Goal: Transaction & Acquisition: Purchase product/service

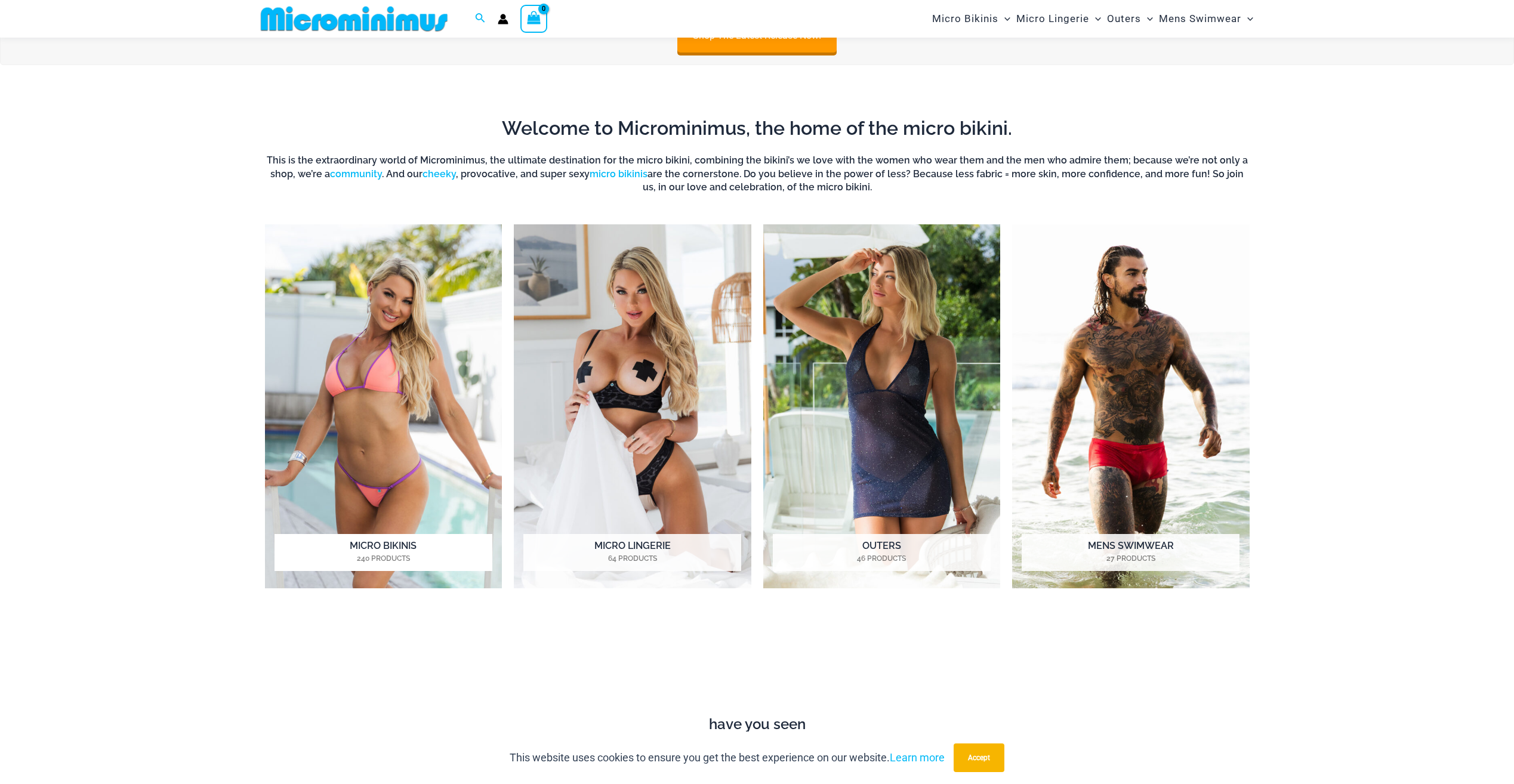
scroll to position [528, 0]
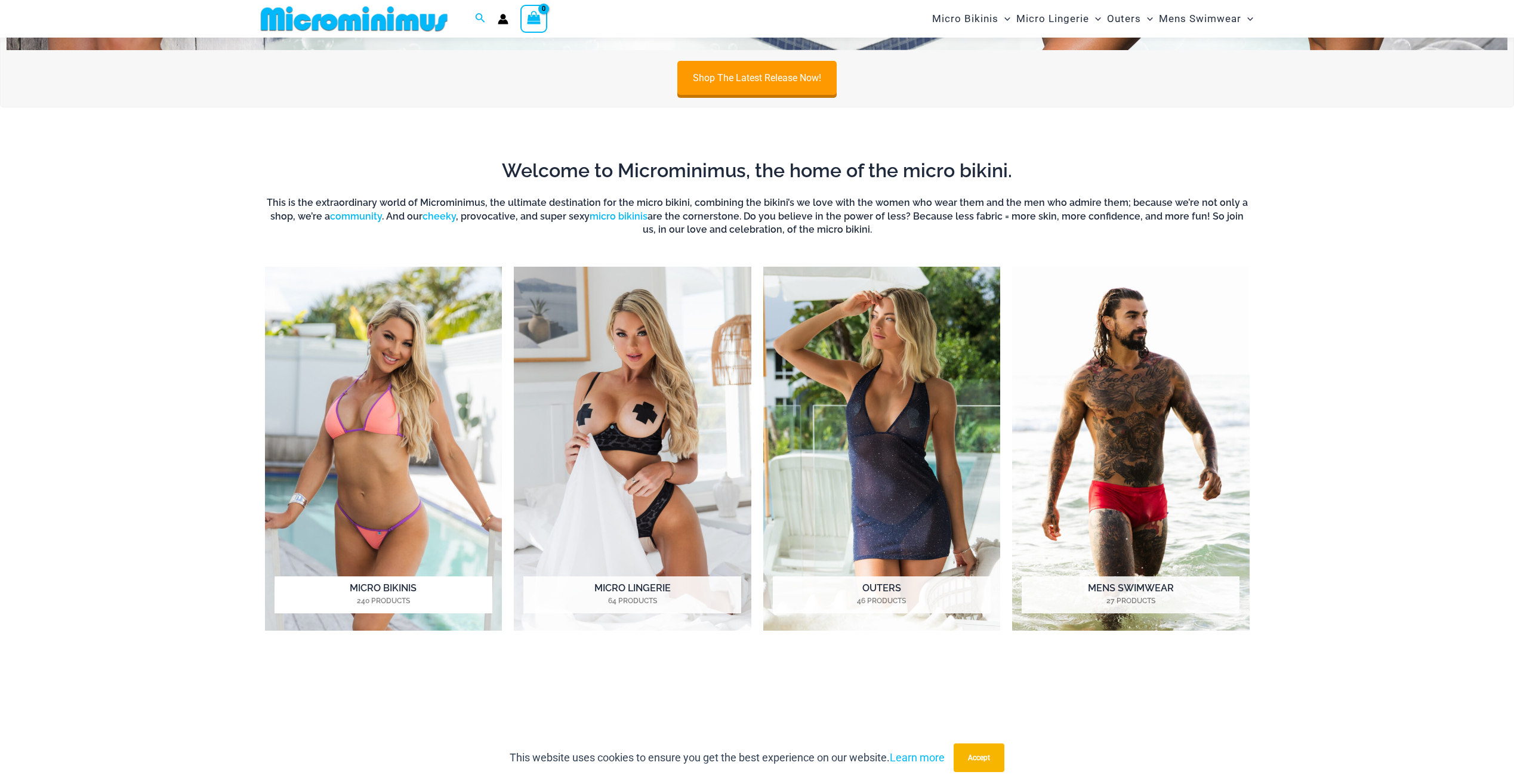
click at [399, 336] on img "Visit product category Micro Bikinis" at bounding box center [384, 449] width 237 height 365
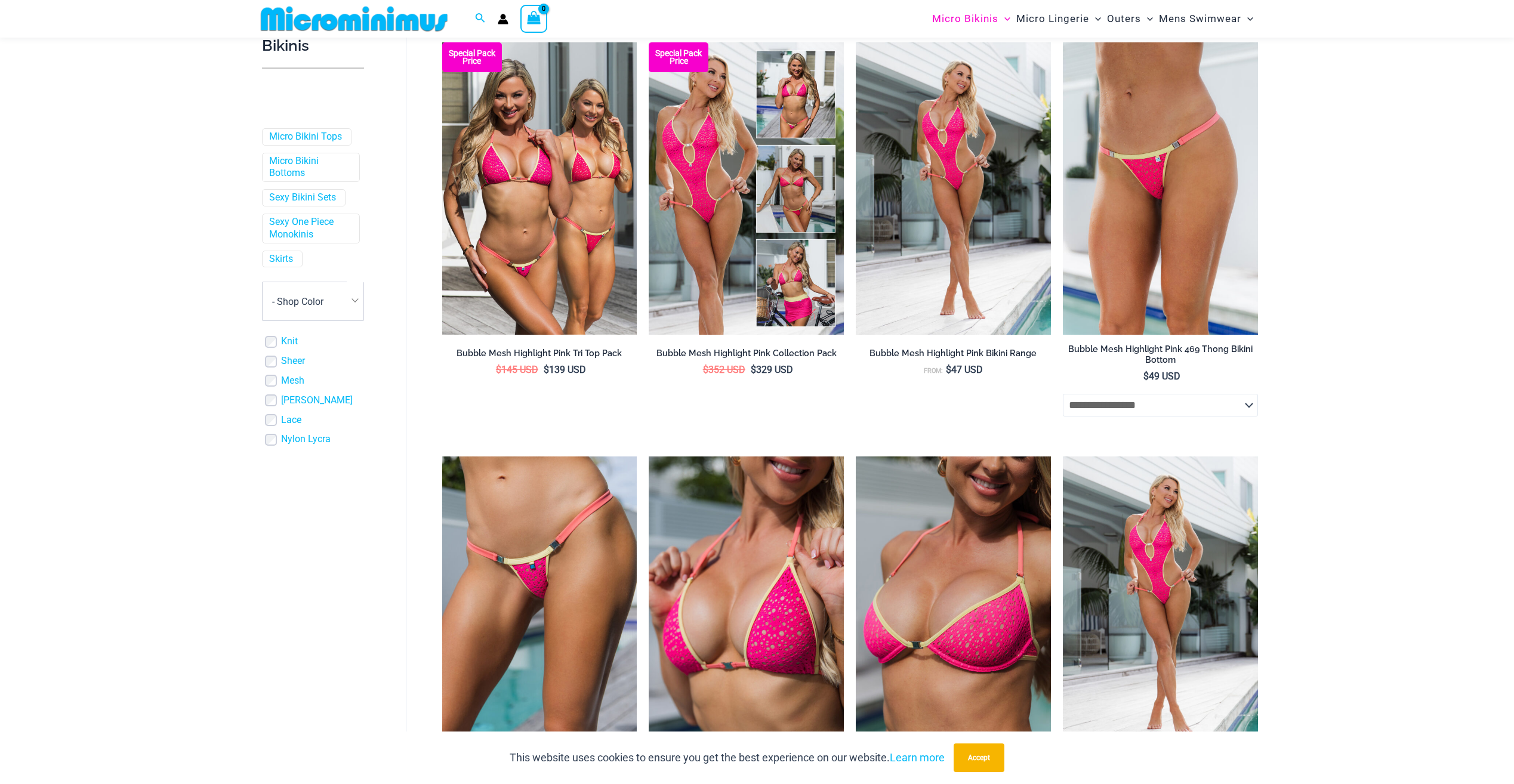
scroll to position [348, 0]
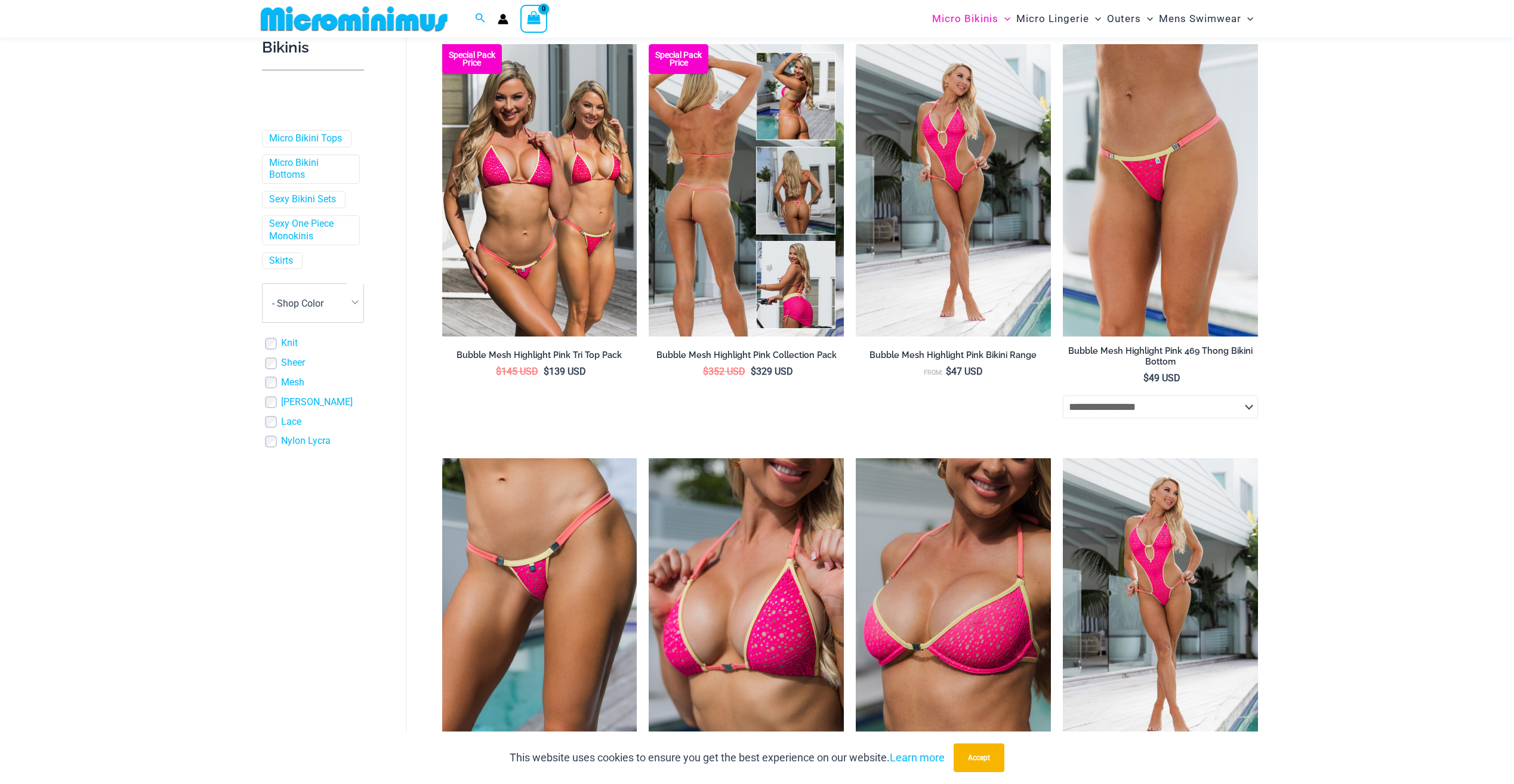
click at [722, 244] on img at bounding box center [746, 190] width 195 height 292
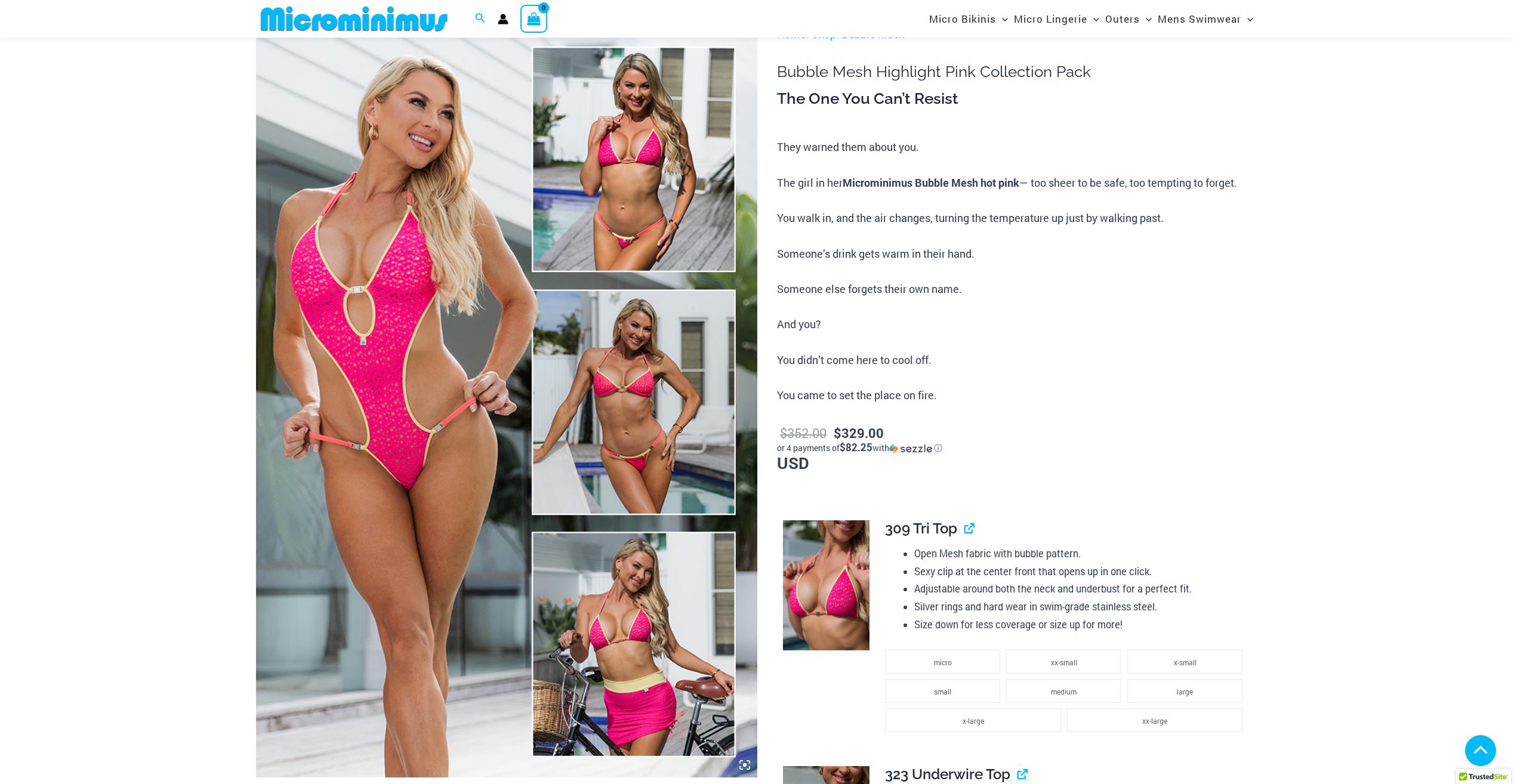
scroll to position [894, 0]
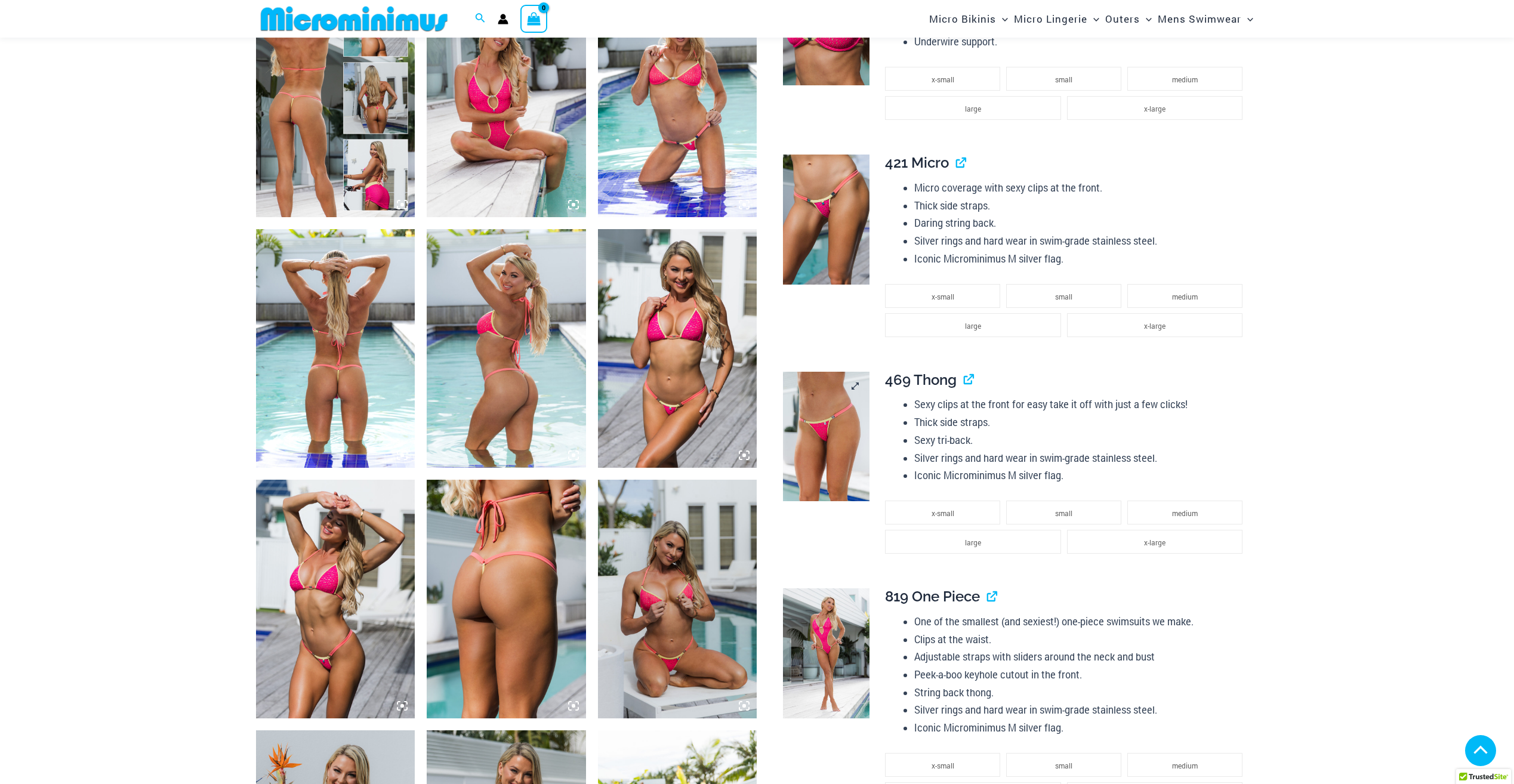
click at [841, 434] on img at bounding box center [827, 437] width 87 height 130
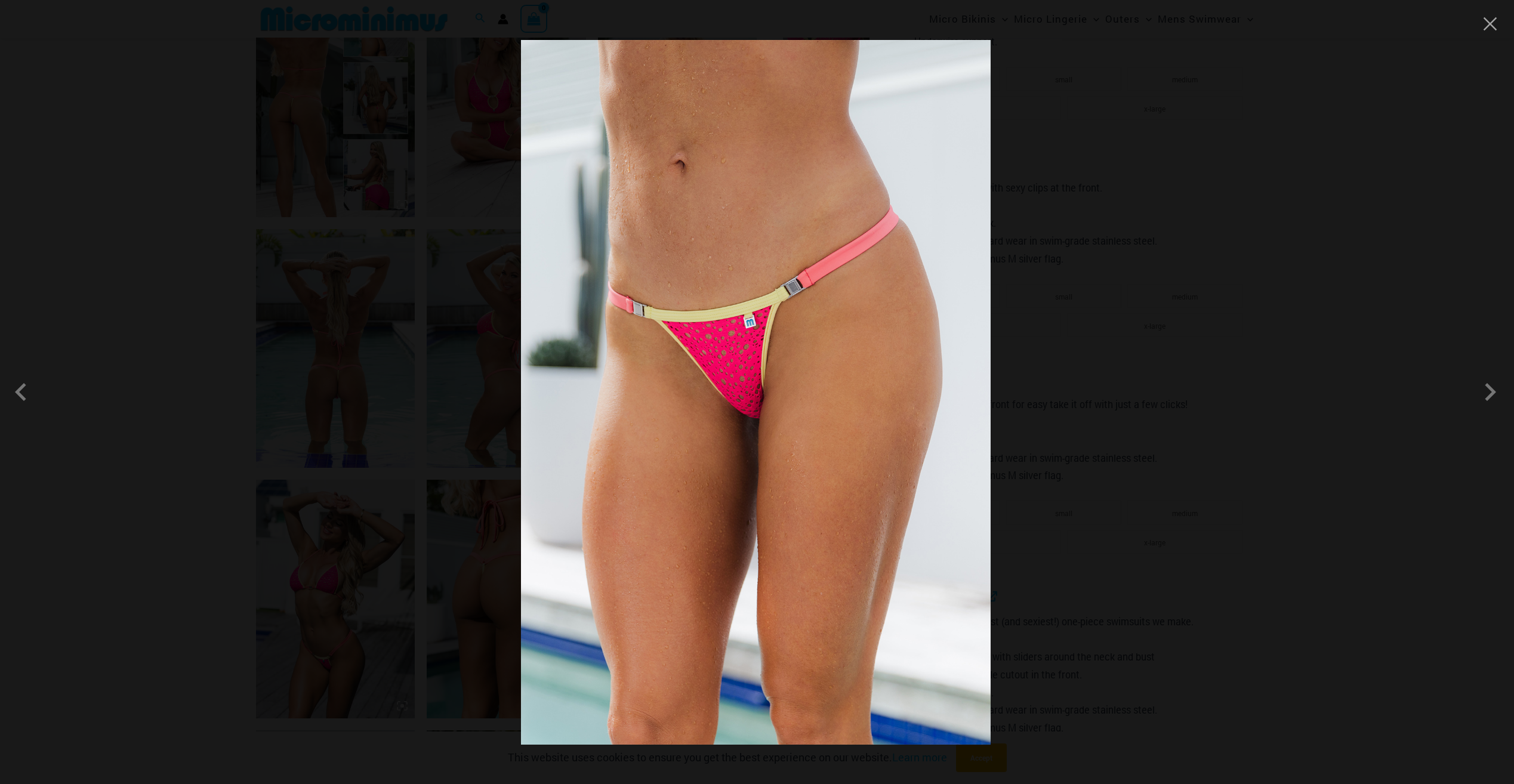
click at [1127, 316] on div at bounding box center [757, 392] width 1514 height 784
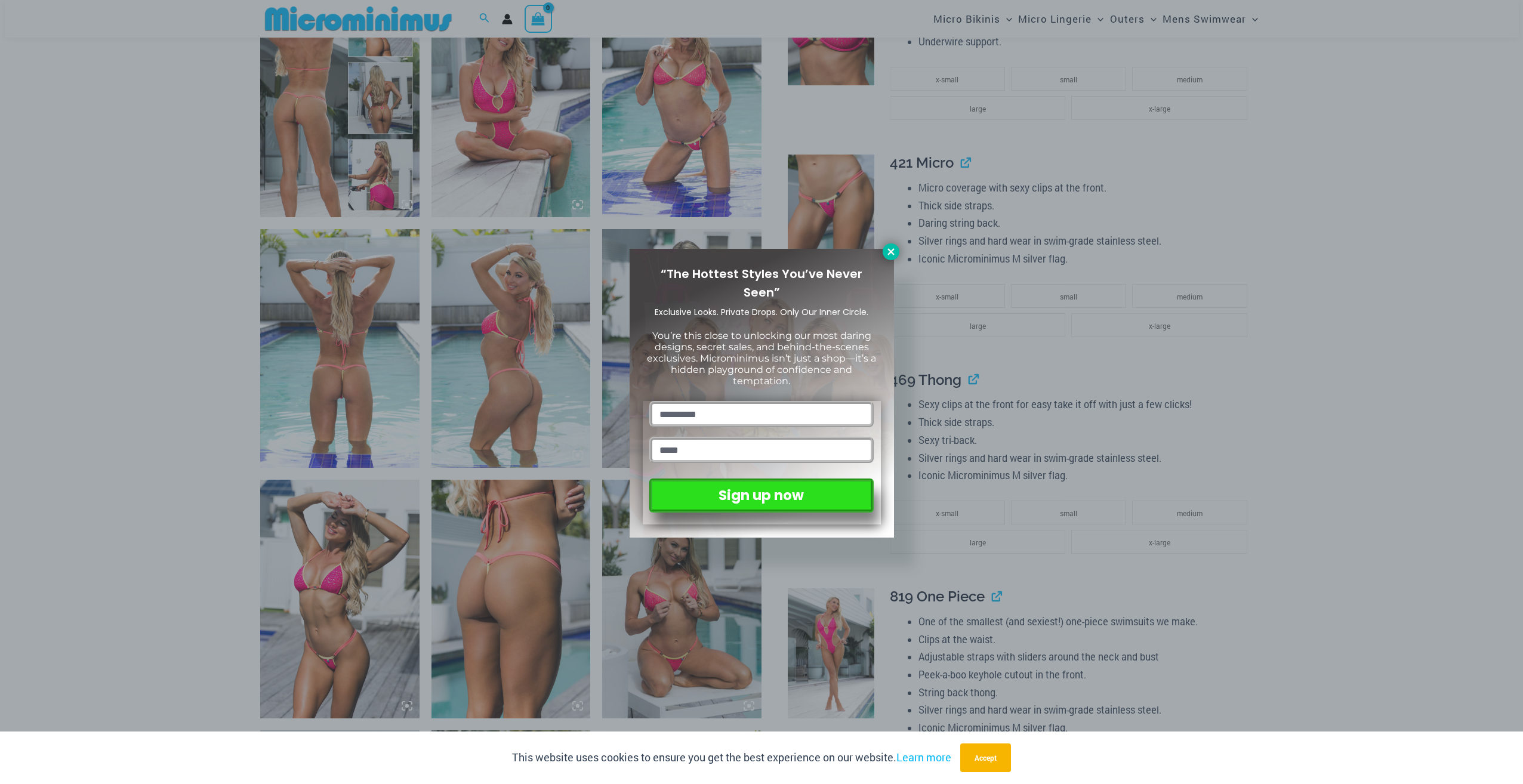
click at [892, 252] on icon at bounding box center [891, 251] width 10 height 10
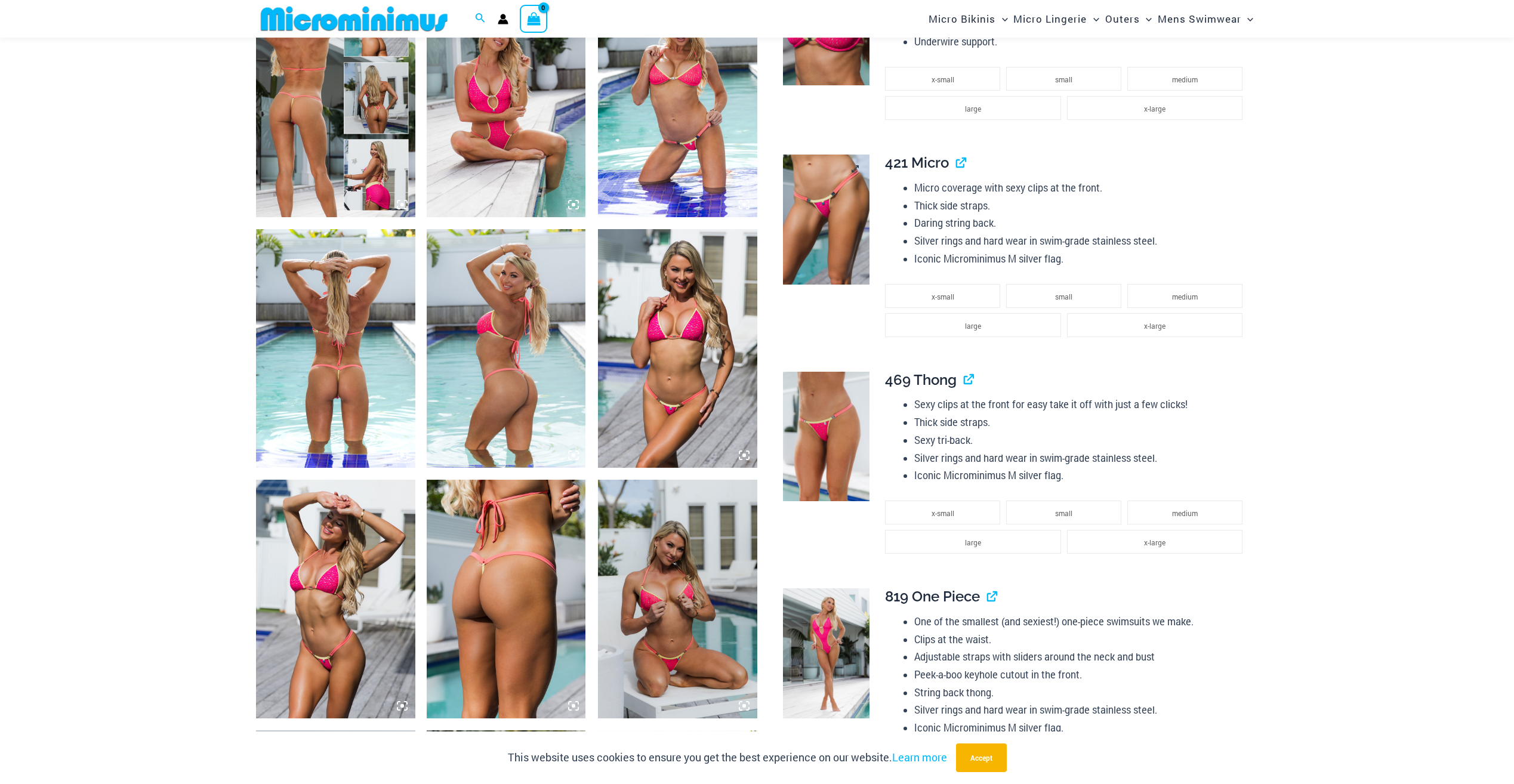
click at [846, 217] on img at bounding box center [827, 219] width 87 height 130
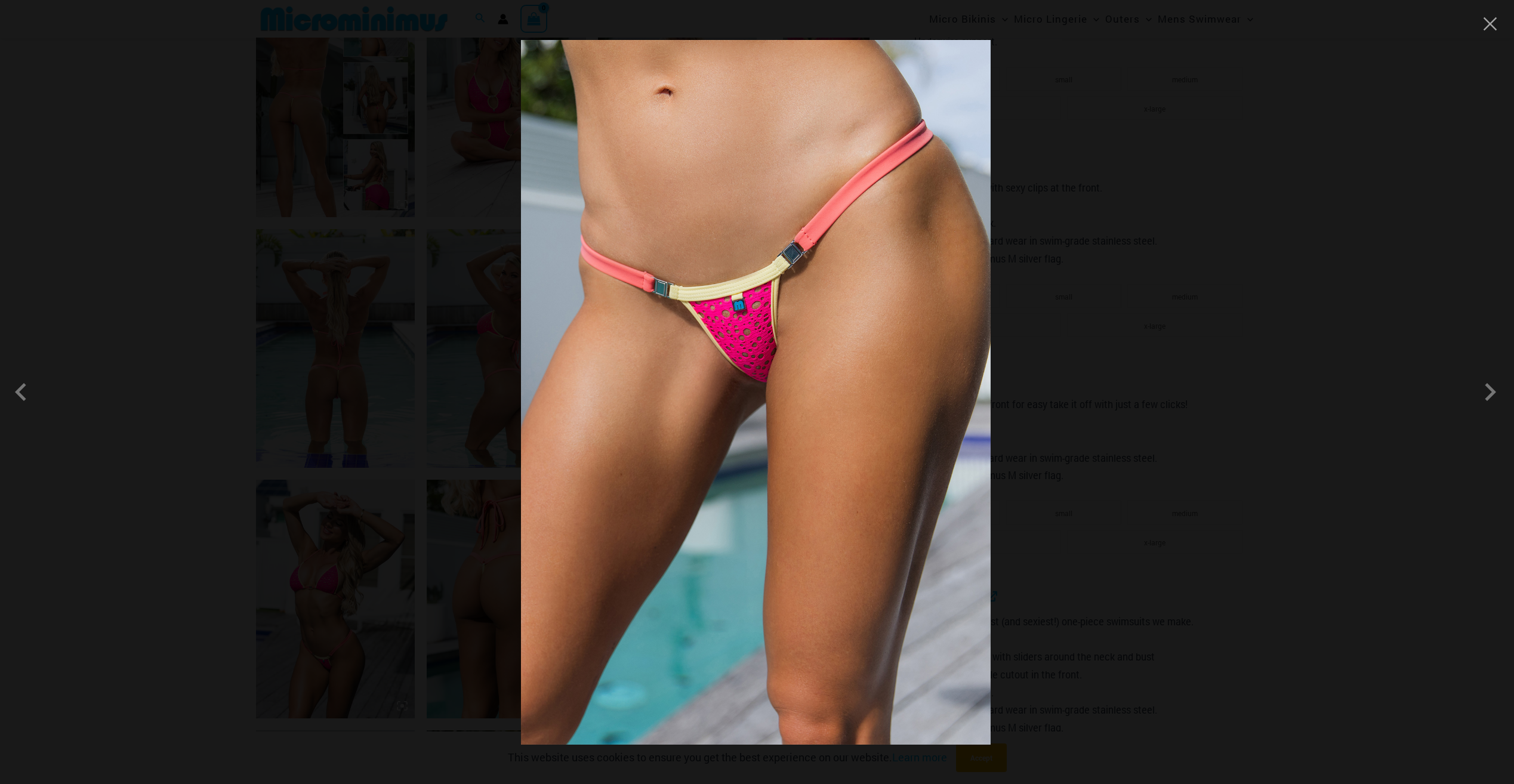
click at [338, 288] on div at bounding box center [757, 392] width 1514 height 784
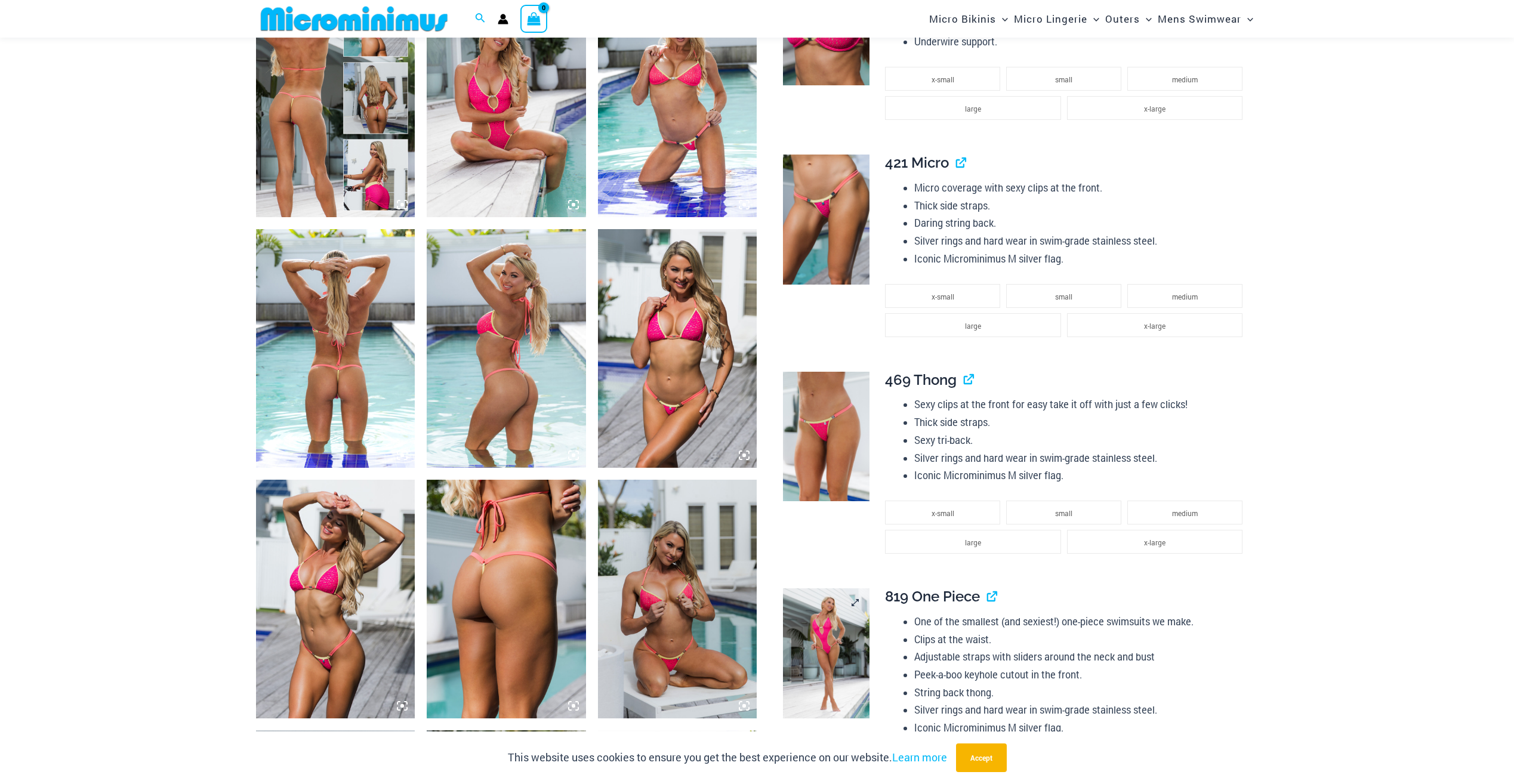
click at [796, 644] on img at bounding box center [827, 653] width 87 height 130
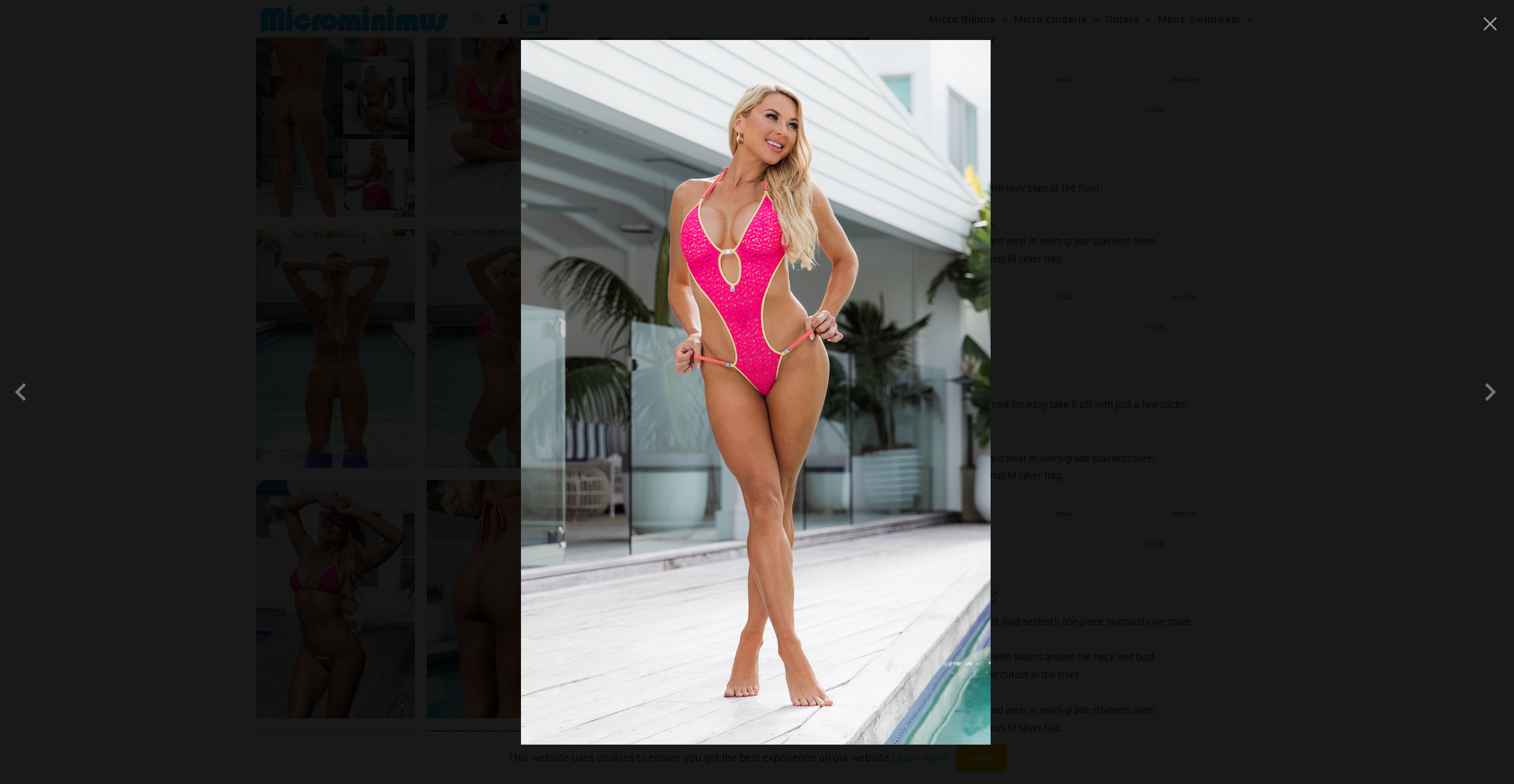
click at [1173, 439] on div at bounding box center [757, 392] width 1514 height 784
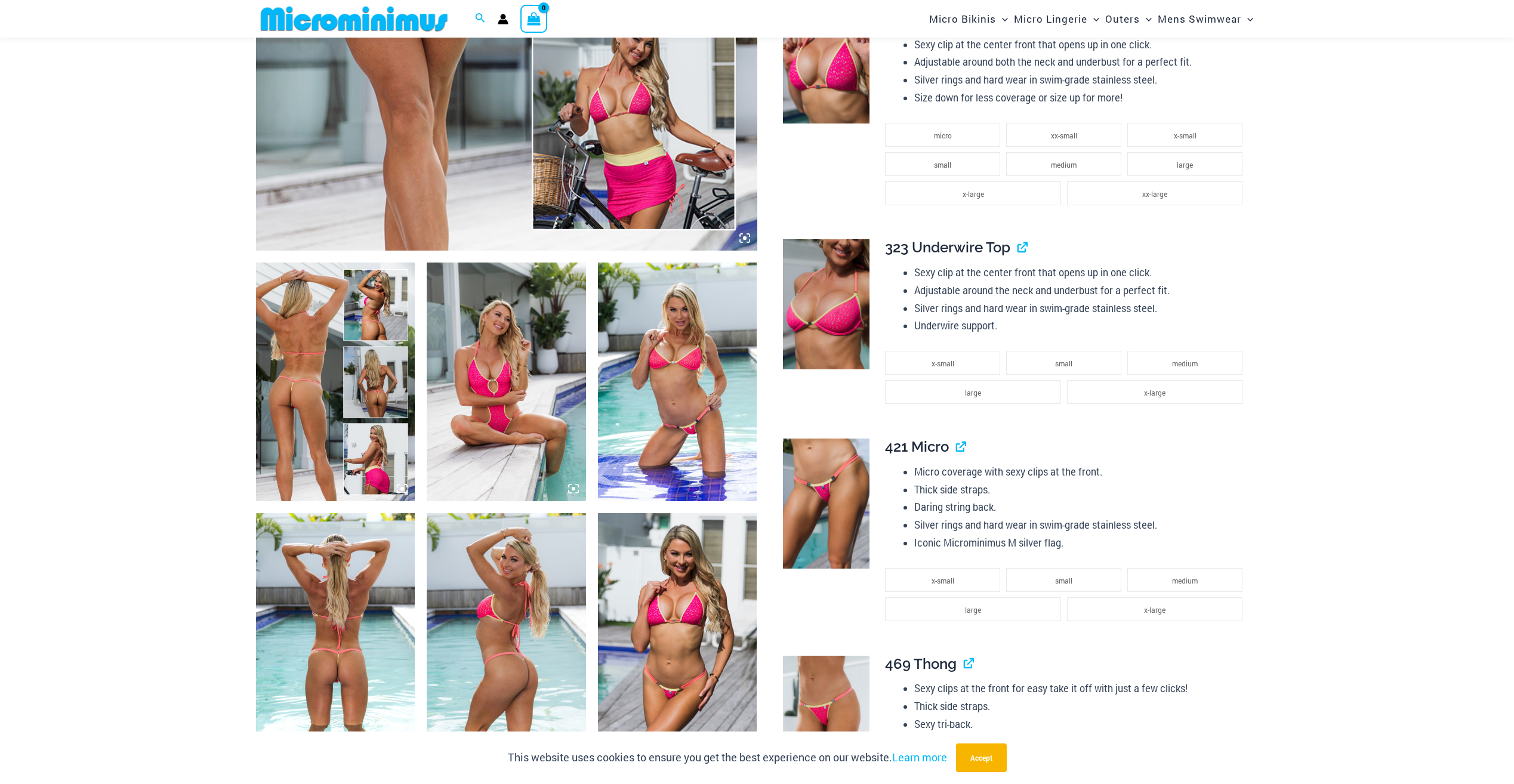
scroll to position [595, 0]
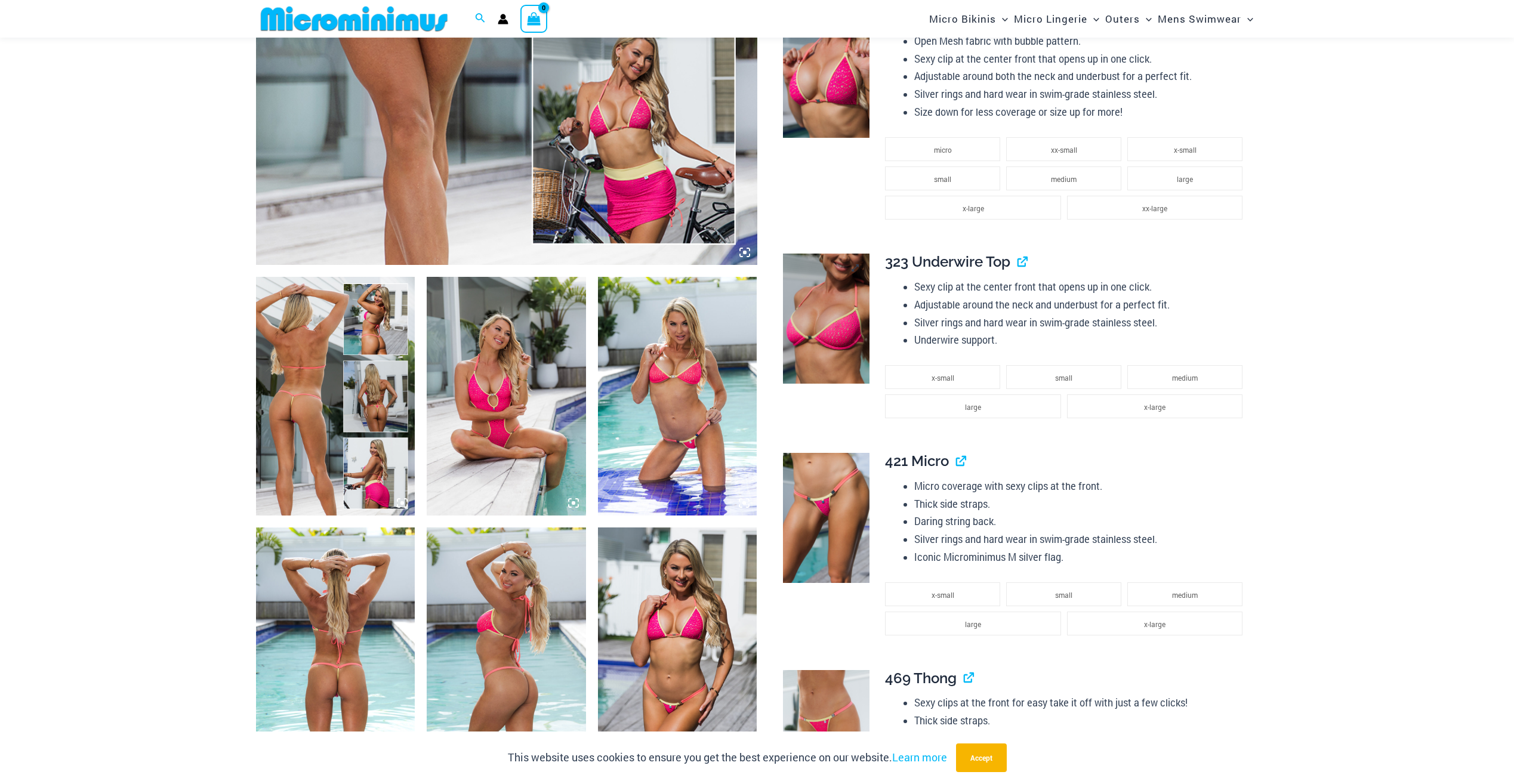
click at [831, 333] on img at bounding box center [827, 319] width 87 height 130
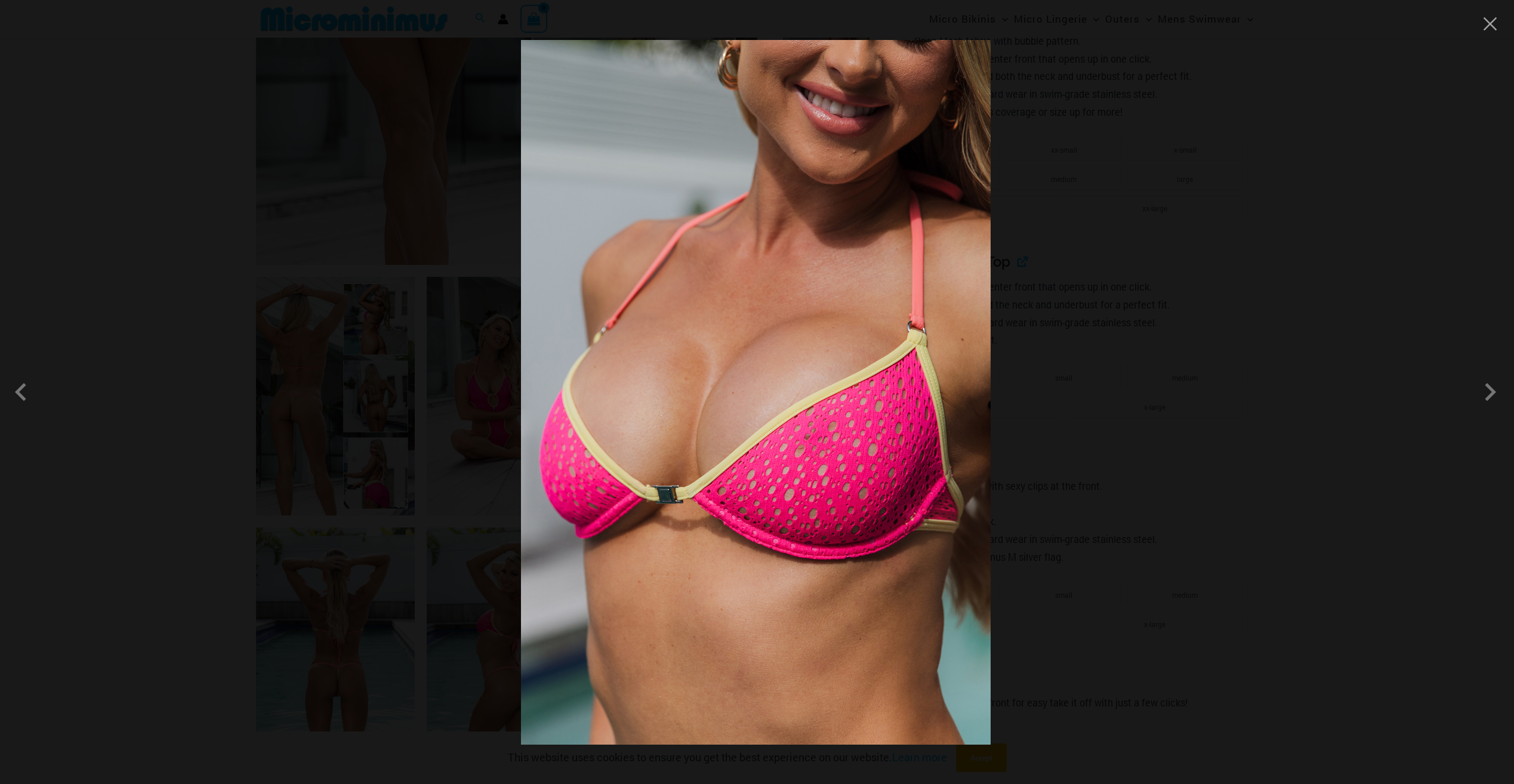
click at [1174, 318] on div at bounding box center [757, 392] width 1514 height 784
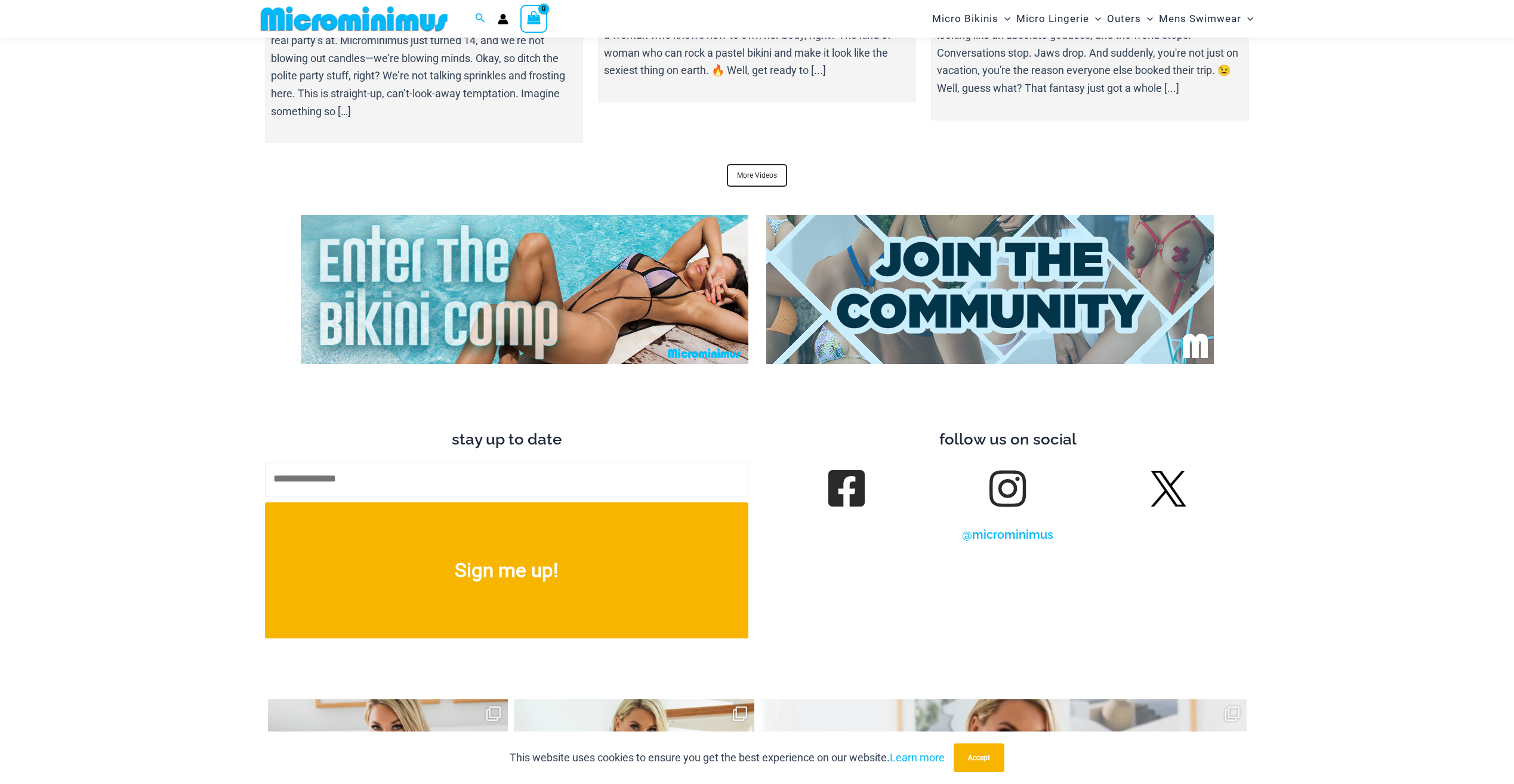
scroll to position [4552, 0]
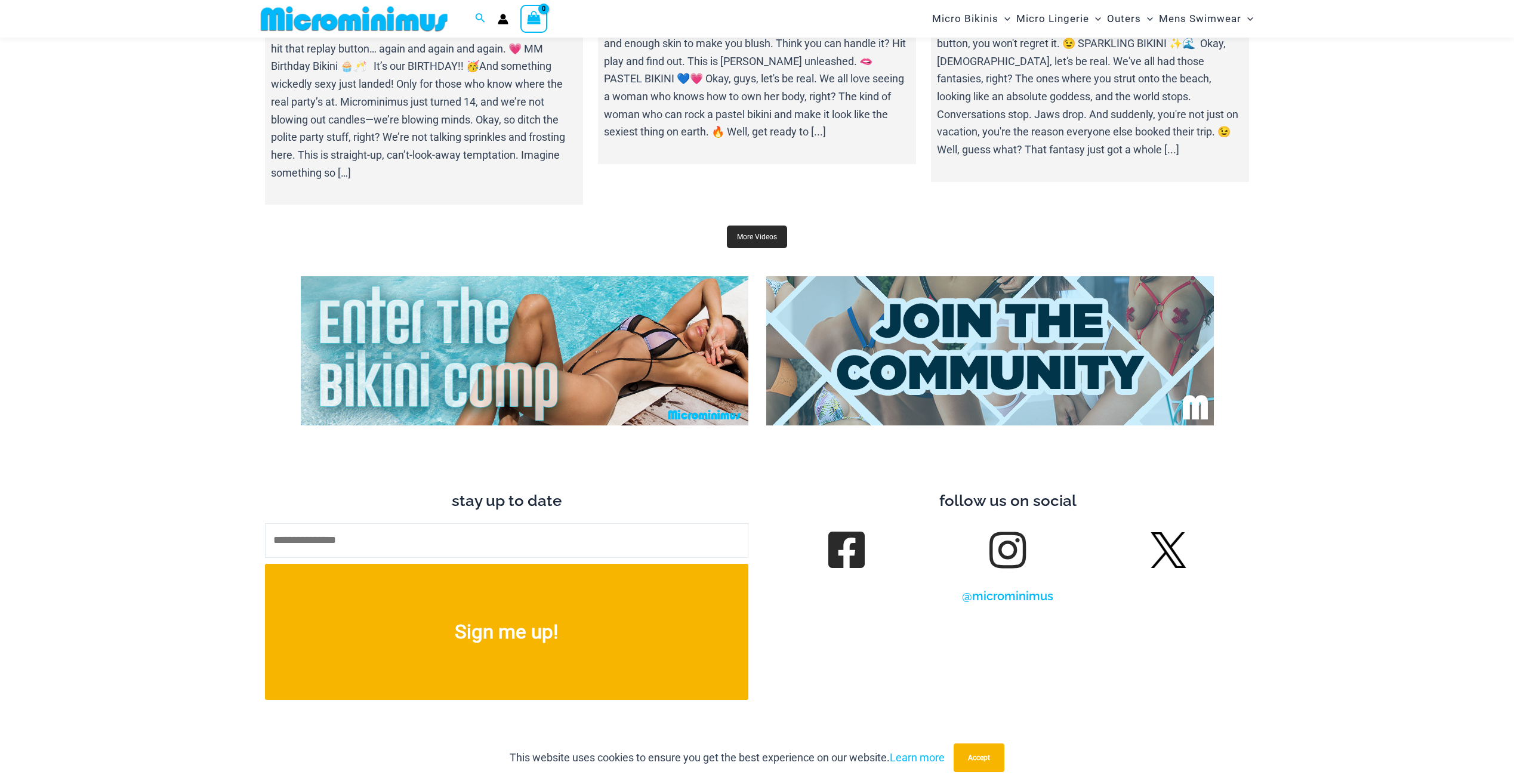
click at [768, 225] on link "More Videos" at bounding box center [757, 236] width 61 height 23
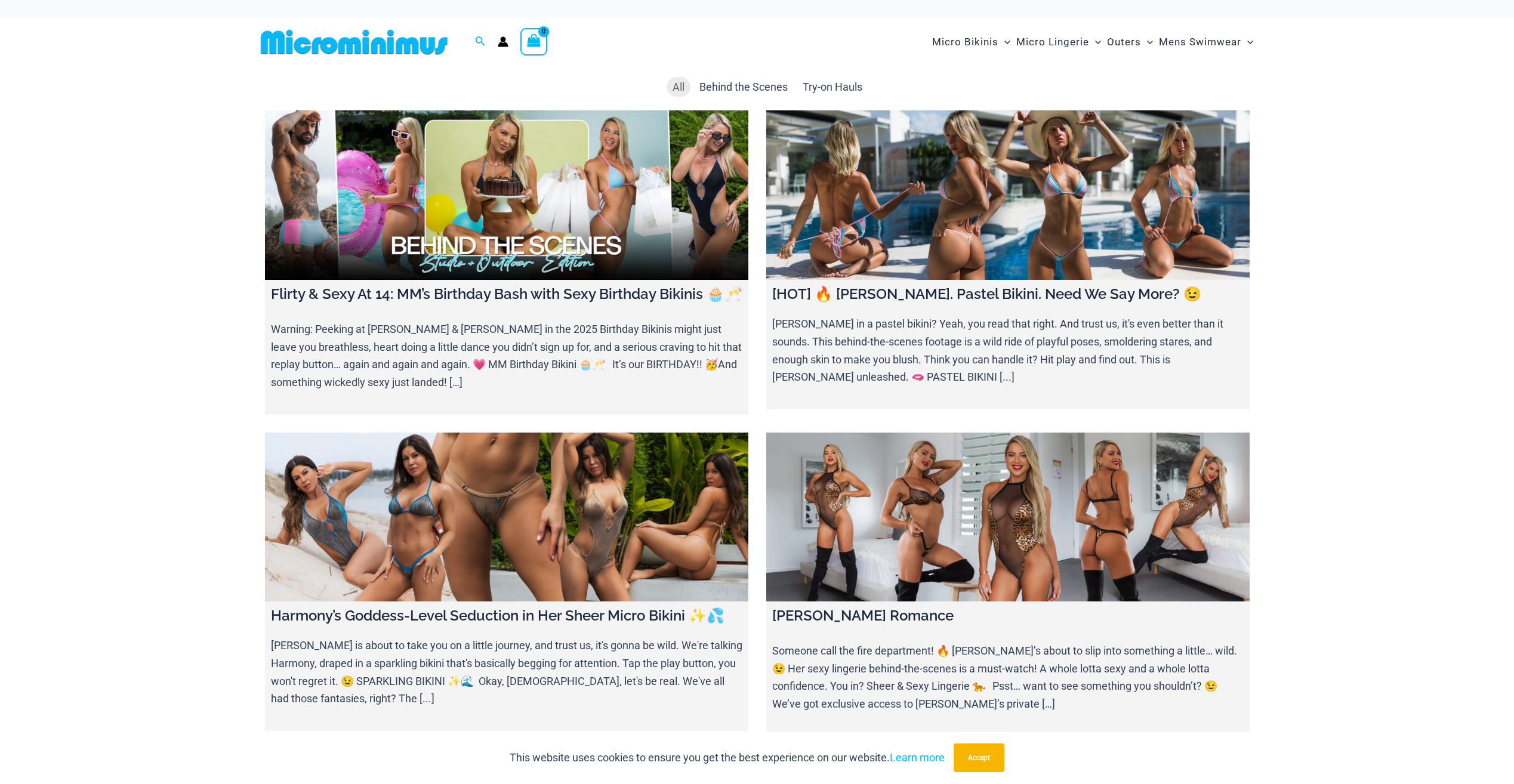
click at [296, 35] on img at bounding box center [354, 42] width 197 height 27
